Goal: Information Seeking & Learning: Find specific fact

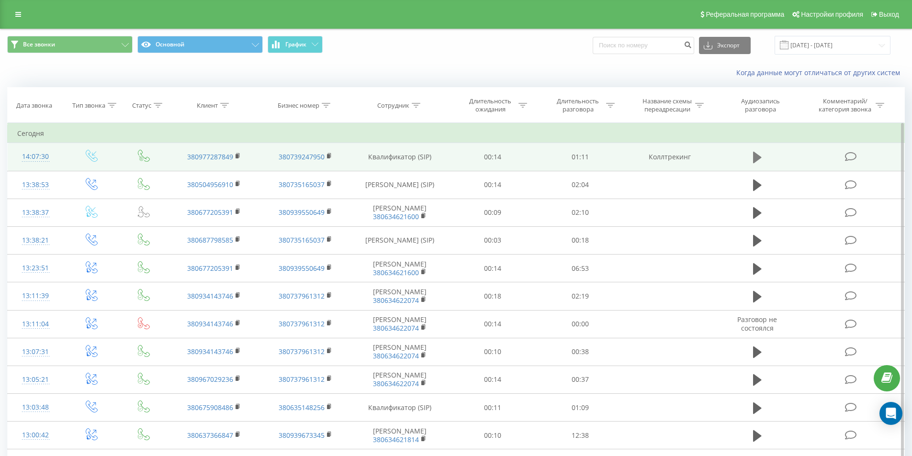
click at [752, 155] on button at bounding box center [757, 157] width 14 height 14
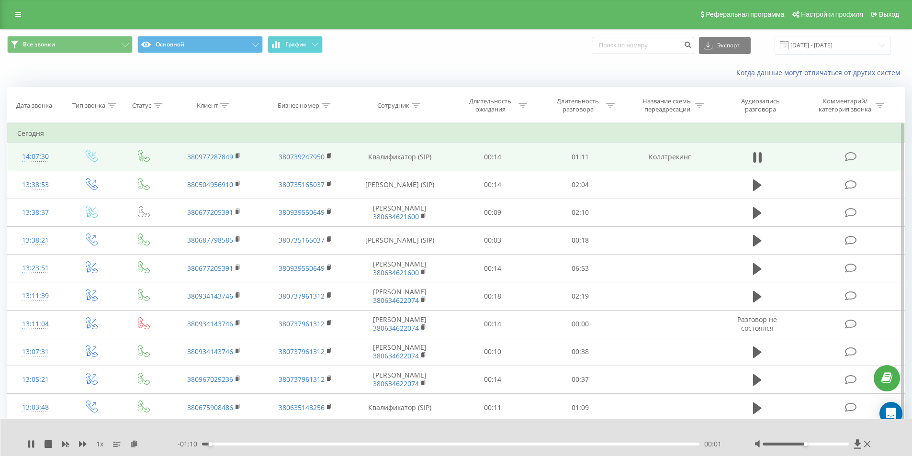
click at [249, 444] on div "00:01" at bounding box center [451, 444] width 498 height 3
click at [31, 443] on icon at bounding box center [31, 444] width 8 height 8
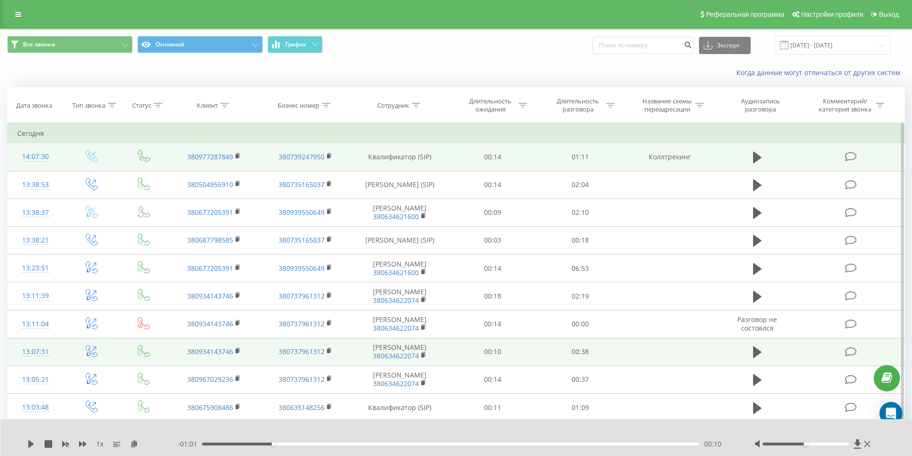
scroll to position [48, 0]
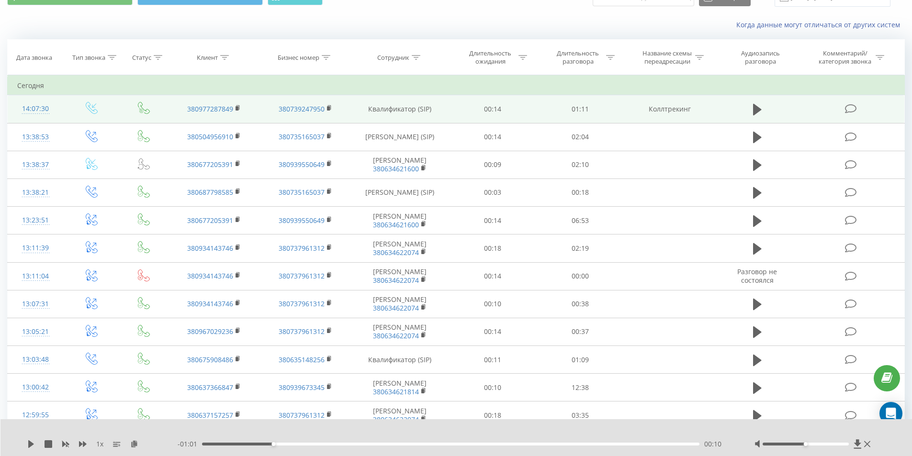
click at [638, 19] on div "Когда данные могут отличаться от других систем" at bounding box center [455, 24] width 911 height 23
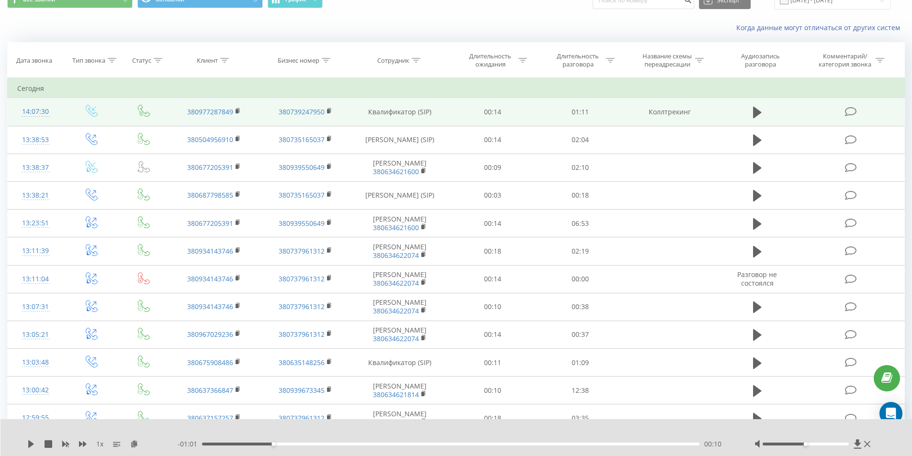
scroll to position [0, 0]
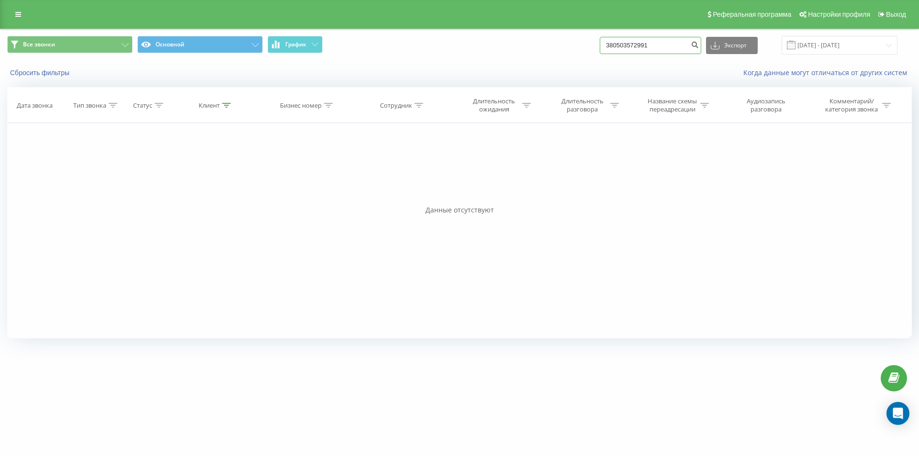
drag, startPoint x: 534, startPoint y: 53, endPoint x: 520, endPoint y: 51, distance: 13.5
click at [523, 54] on div "Все звонки Основной График 380503572991 Экспорт .csv .xls .xlsx 19.05.2025 - 19…" at bounding box center [459, 45] width 904 height 19
paste input "380633838169"
type input "380633838169"
